Goal: Navigation & Orientation: Go to known website

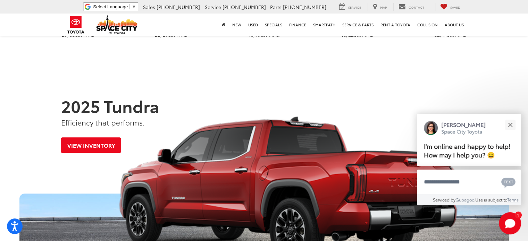
scroll to position [294, 0]
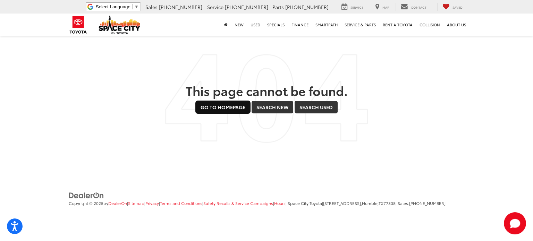
click at [232, 111] on link "Go to Homepage" at bounding box center [223, 107] width 54 height 12
